Goal: Information Seeking & Learning: Learn about a topic

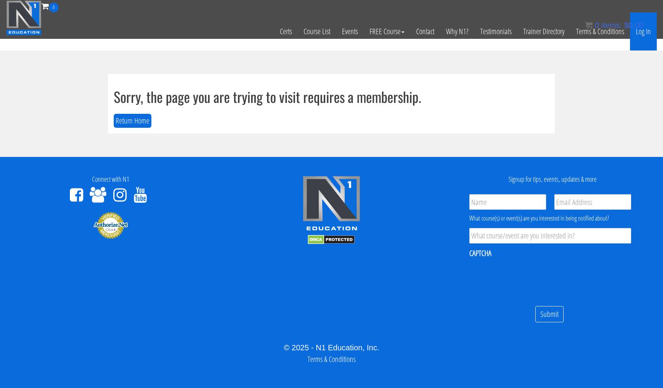
click at [644, 31] on link "Log In" at bounding box center [643, 31] width 27 height 38
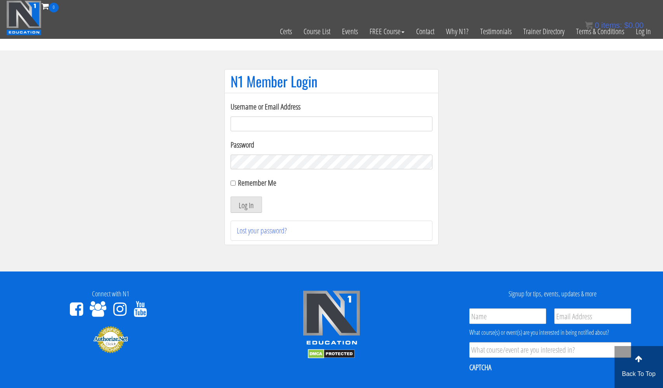
type input "[EMAIL_ADDRESS][DOMAIN_NAME]"
click at [246, 205] on button "Log In" at bounding box center [246, 204] width 31 height 16
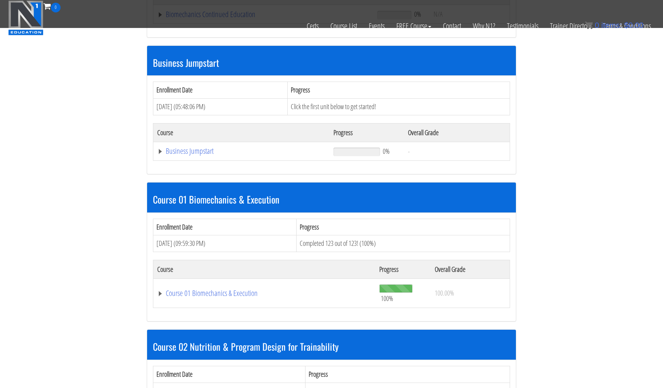
scroll to position [336, 0]
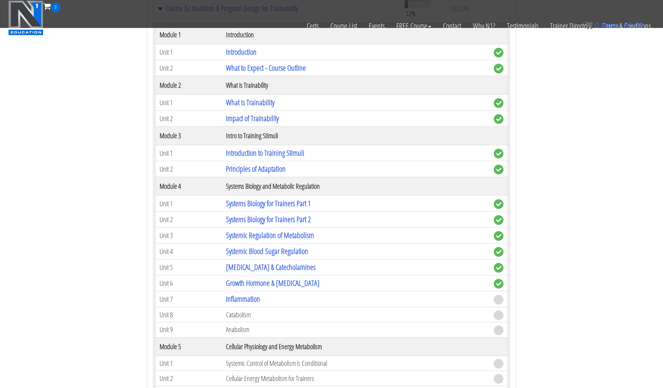
scroll to position [638, 0]
click at [247, 298] on link "Inflammation" at bounding box center [243, 298] width 34 height 10
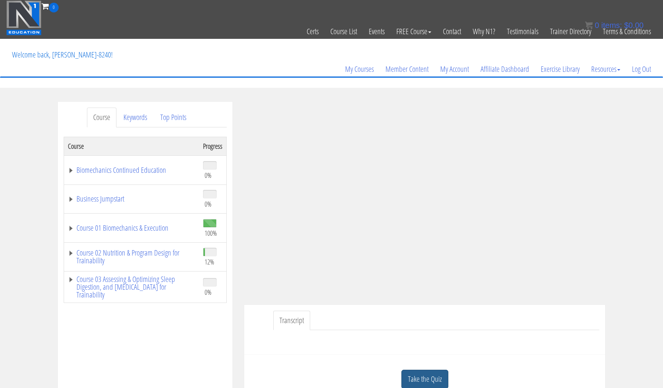
click at [420, 371] on link "Take the Quiz" at bounding box center [424, 378] width 47 height 19
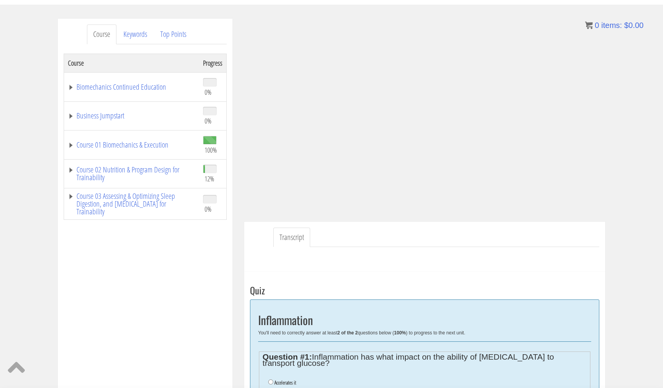
scroll to position [82, 0]
click at [168, 35] on link "Top Points" at bounding box center [173, 36] width 38 height 20
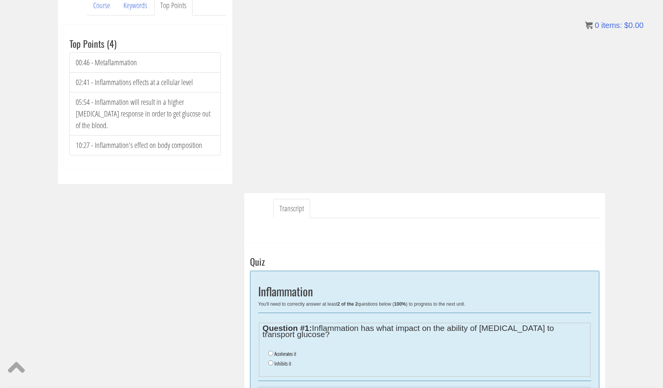
scroll to position [112, 0]
click at [271, 360] on input "Inhibits it" at bounding box center [270, 362] width 5 height 5
radio input "true"
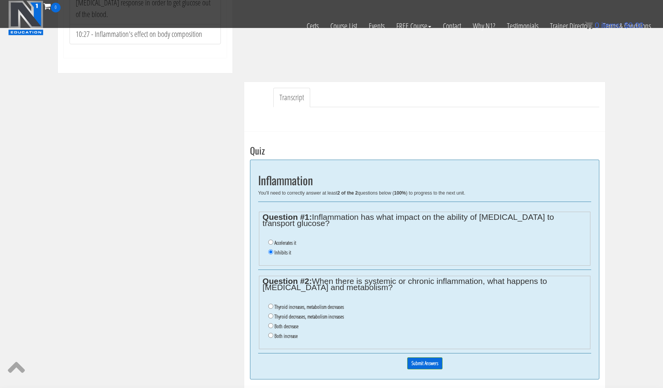
scroll to position [176, 0]
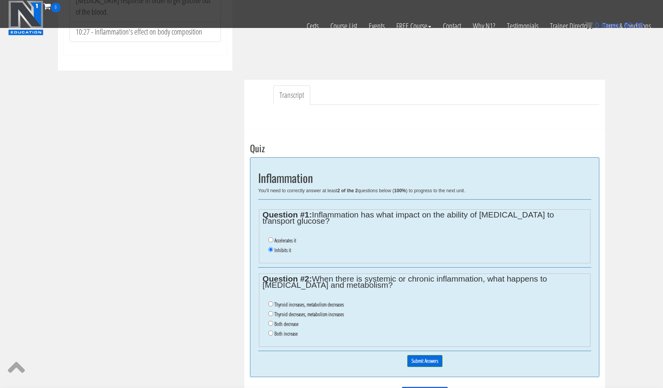
click at [270, 321] on input "Both decrease" at bounding box center [270, 323] width 5 height 5
radio input "true"
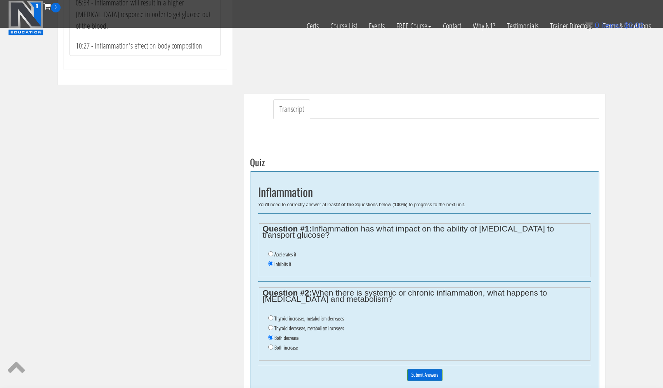
scroll to position [163, 0]
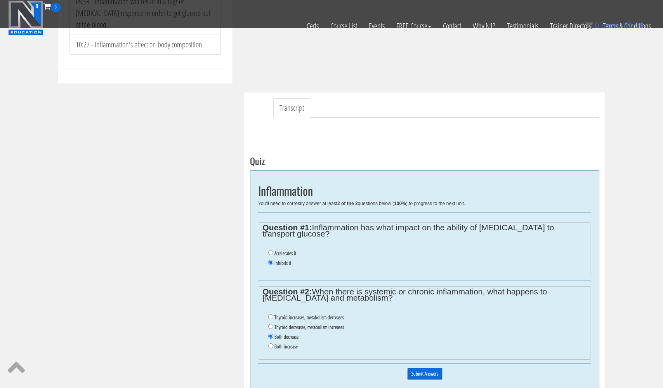
click at [422, 367] on input "Submit Answers" at bounding box center [424, 373] width 35 height 12
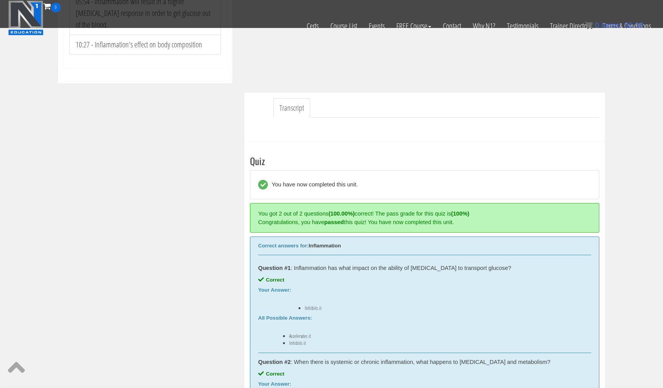
scroll to position [294, 0]
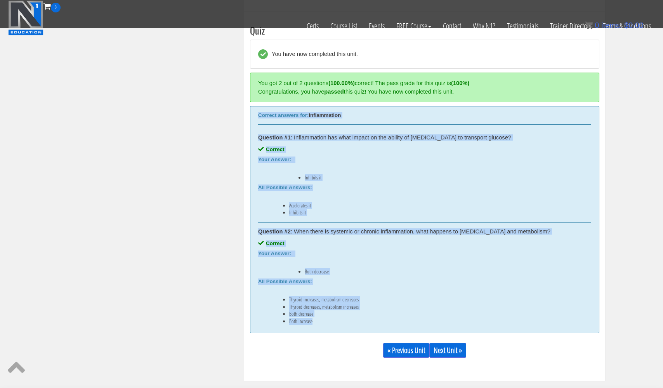
drag, startPoint x: 255, startPoint y: 114, endPoint x: 322, endPoint y: 326, distance: 221.5
click at [322, 326] on div "Correct answers for: Inflammation Question #1 : Inflammation has what impact on…" at bounding box center [424, 219] width 349 height 227
copy div "Correct answers for: Inflammation Question #1 : Inflammation has what impact on…"
click at [456, 348] on link "Next Unit »" at bounding box center [447, 350] width 37 height 15
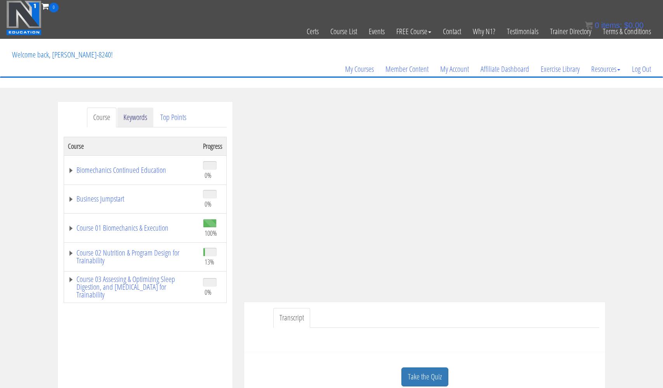
click at [137, 120] on link "Keywords" at bounding box center [135, 117] width 36 height 20
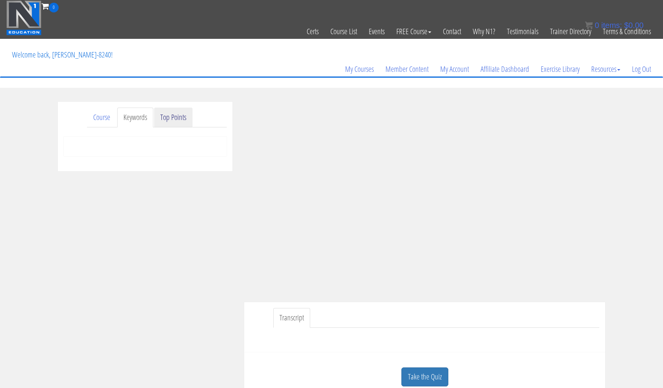
click at [174, 119] on link "Top Points" at bounding box center [173, 117] width 38 height 20
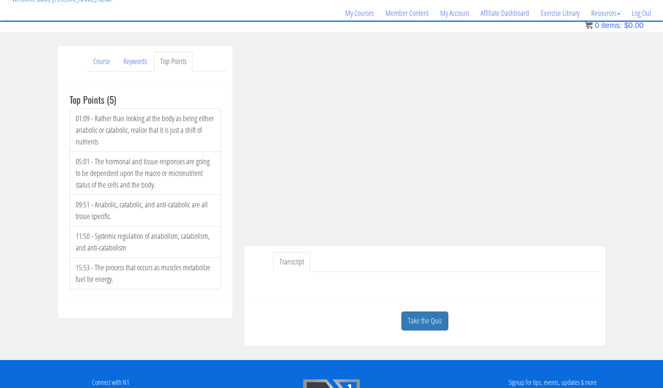
scroll to position [57, 0]
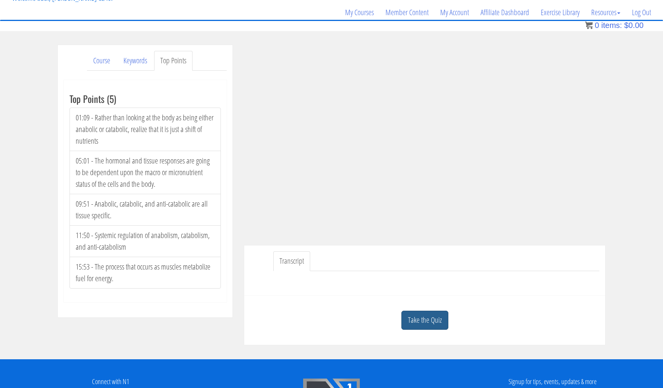
click at [420, 315] on link "Take the Quiz" at bounding box center [424, 319] width 47 height 19
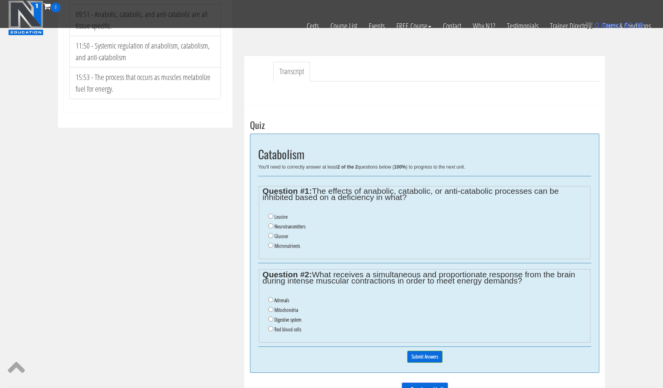
scroll to position [204, 0]
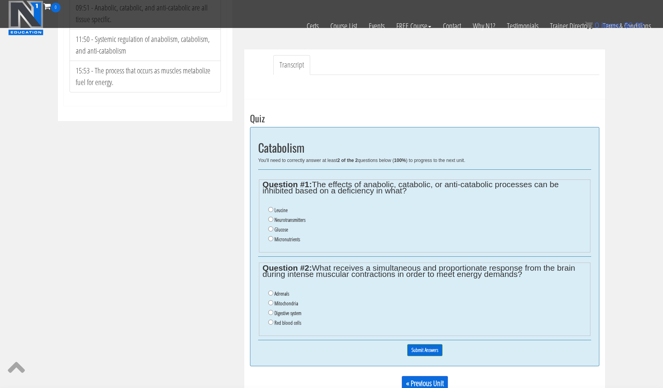
click at [271, 290] on input "Adrenals" at bounding box center [270, 292] width 5 height 5
radio input "true"
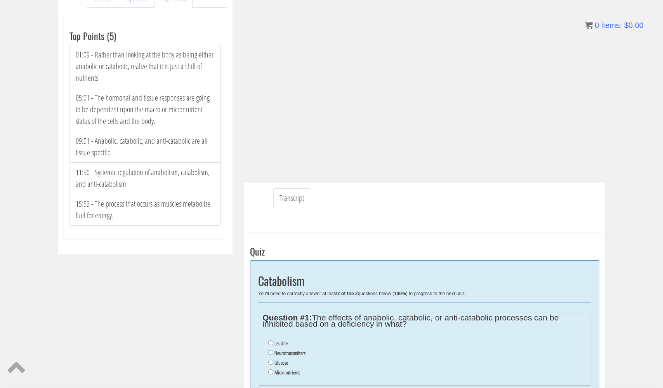
scroll to position [123, 0]
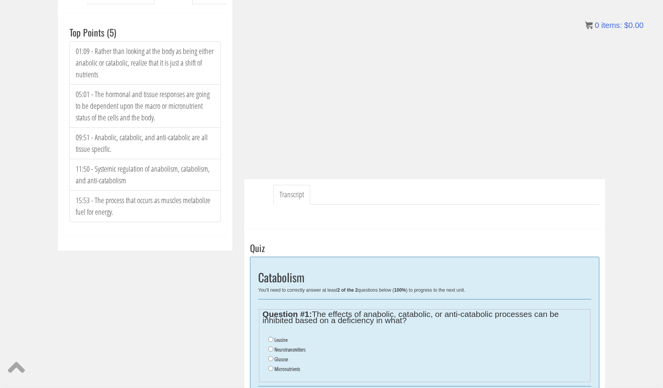
click at [273, 355] on li "Glucose" at bounding box center [427, 359] width 318 height 10
click at [271, 356] on input "Glucose" at bounding box center [270, 358] width 5 height 5
radio input "true"
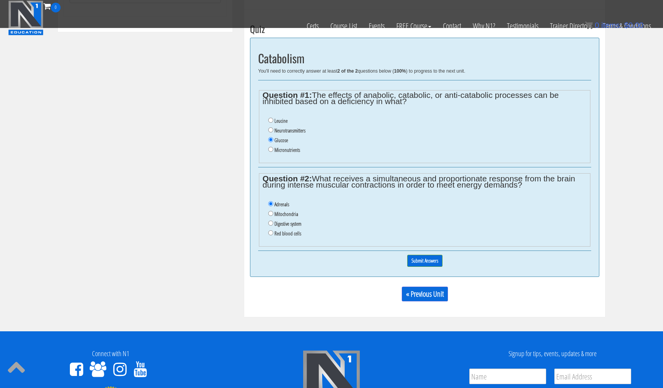
scroll to position [303, 0]
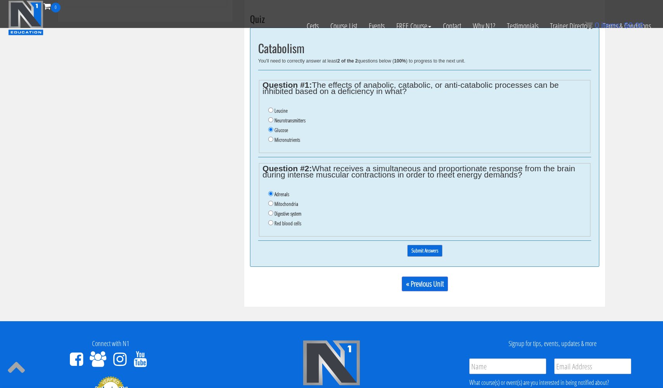
click at [416, 244] on input "Submit Answers" at bounding box center [424, 250] width 35 height 12
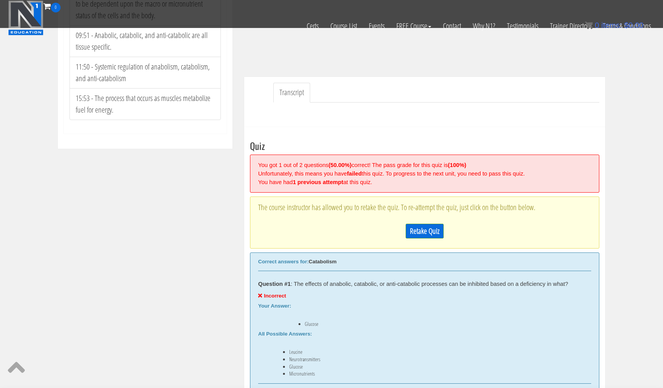
scroll to position [182, 0]
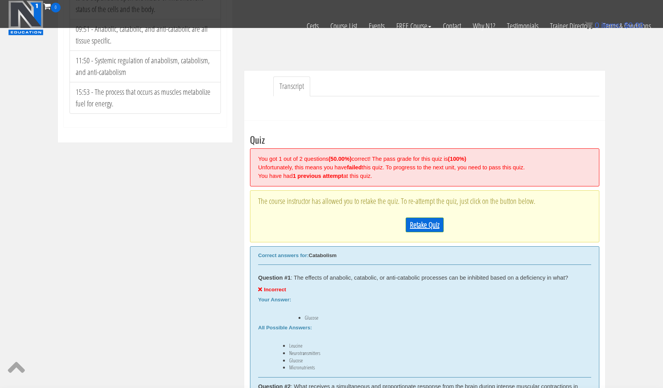
click at [433, 222] on link "Retake Quiz" at bounding box center [425, 224] width 38 height 15
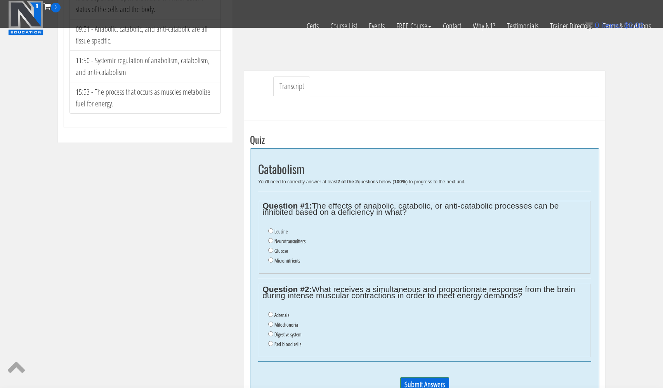
click at [271, 256] on li "Micronutrients" at bounding box center [427, 261] width 318 height 10
click at [270, 257] on input "Micronutrients" at bounding box center [270, 259] width 5 height 5
radio input "true"
click at [271, 312] on input "Adrenals" at bounding box center [270, 314] width 5 height 5
radio input "true"
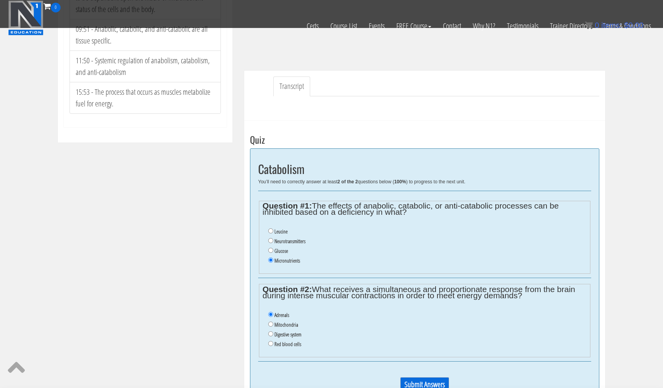
click at [416, 377] on input "Submit Answers" at bounding box center [424, 384] width 49 height 15
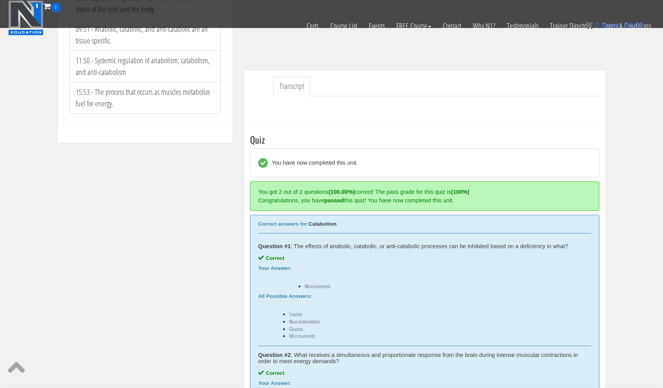
scroll to position [291, 0]
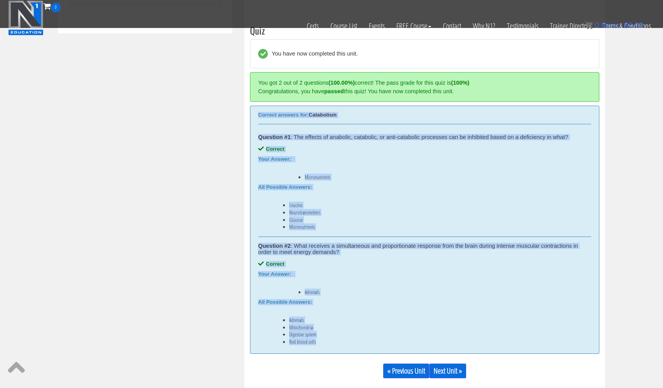
drag, startPoint x: 258, startPoint y: 114, endPoint x: 327, endPoint y: 343, distance: 238.9
click at [327, 343] on div "Correct answers for: Catabolism Question #1 : The effects of anabolic, cataboli…" at bounding box center [424, 230] width 349 height 248
copy div "Correct answers for: Catabolism Question #1 : The effects of anabolic, cataboli…"
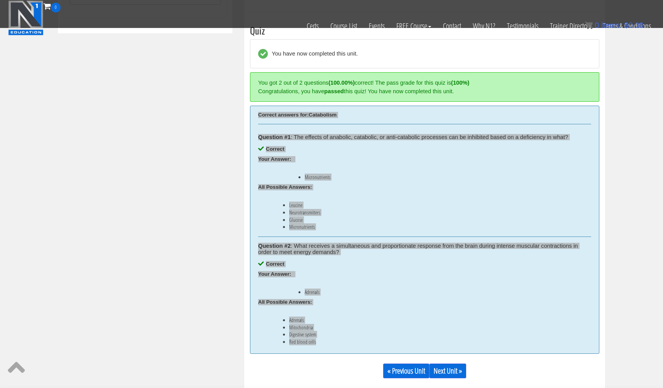
drag, startPoint x: 418, startPoint y: 387, endPoint x: 378, endPoint y: 300, distance: 96.0
click at [378, 300] on div "All Possible Answers: Adrenals Mitochondria Digestive system Red blood cells" at bounding box center [424, 322] width 333 height 46
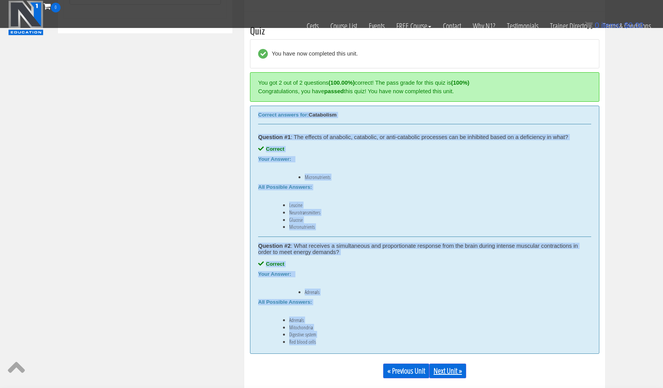
click at [444, 369] on link "Next Unit »" at bounding box center [447, 370] width 37 height 15
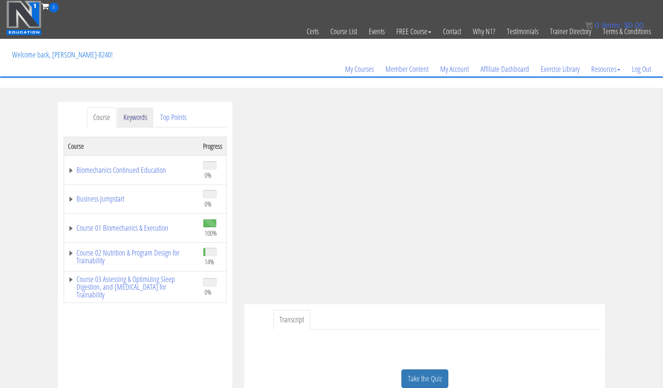
click at [141, 119] on link "Keywords" at bounding box center [135, 117] width 36 height 20
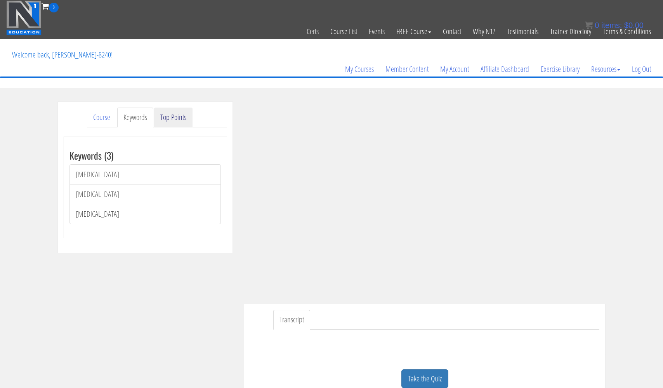
click at [181, 125] on link "Top Points" at bounding box center [173, 117] width 38 height 20
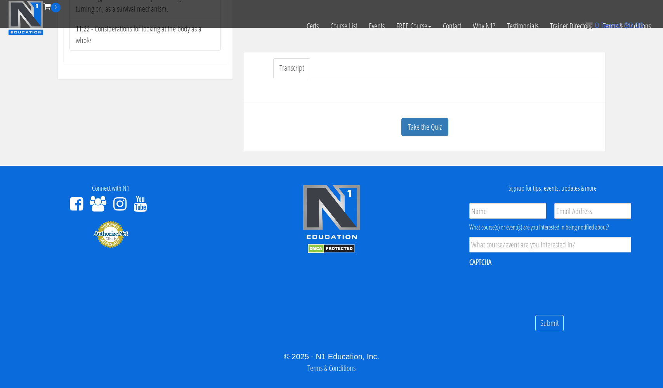
scroll to position [207, 0]
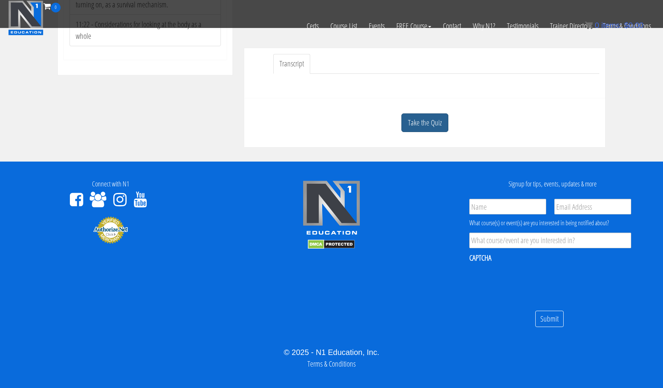
click at [426, 123] on link "Take the Quiz" at bounding box center [424, 122] width 47 height 19
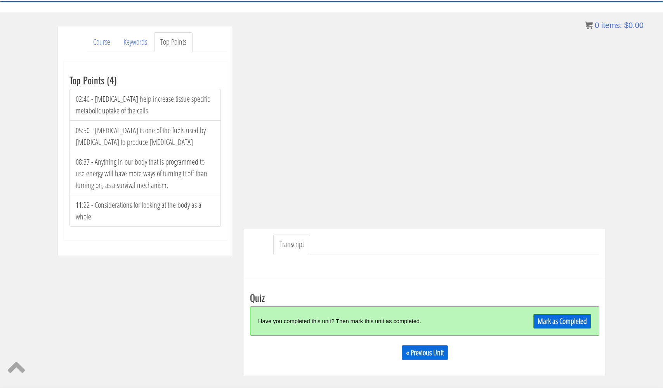
scroll to position [74, 0]
